Goal: Information Seeking & Learning: Learn about a topic

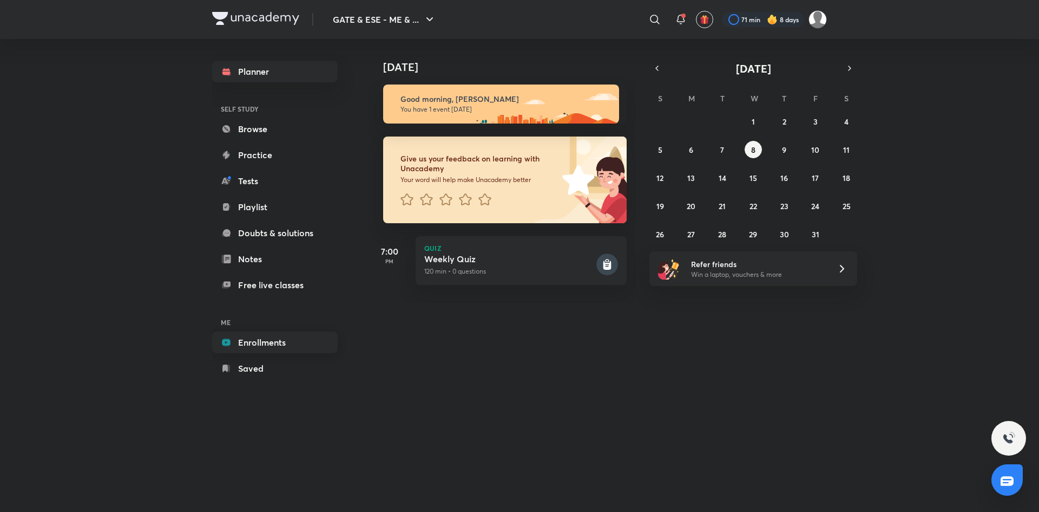
click at [266, 338] on link "Enrollments" at bounding box center [275, 342] width 126 height 22
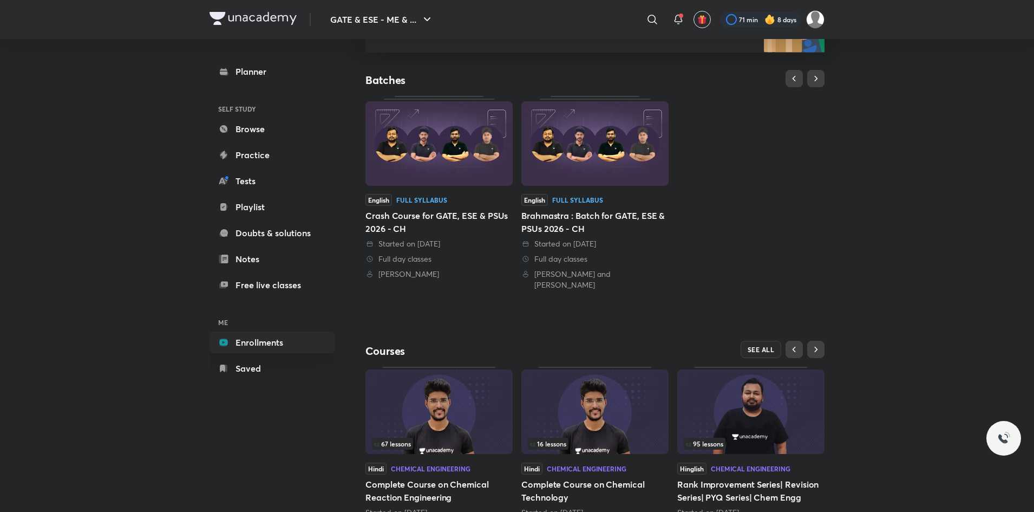
scroll to position [223, 0]
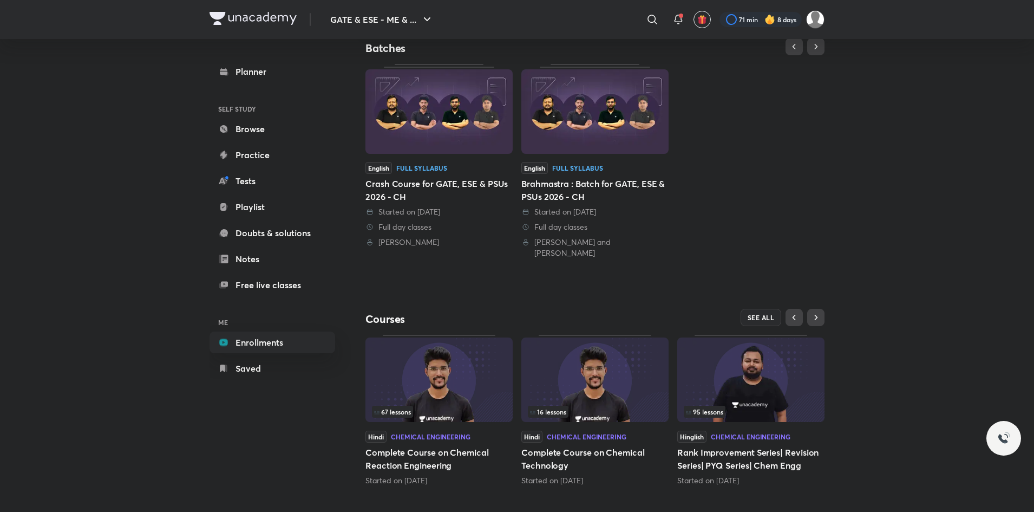
click at [582, 406] on div "16 lessons" at bounding box center [595, 412] width 134 height 12
